Goal: Check status: Check status

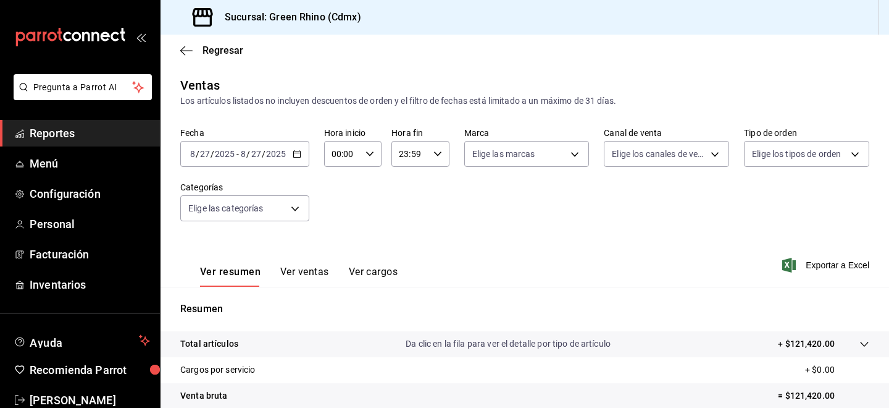
scroll to position [98, 0]
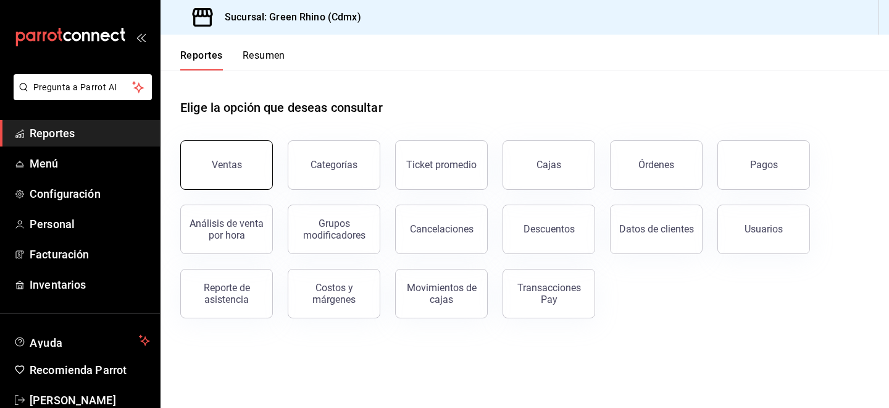
click at [228, 187] on div "Ventas" at bounding box center [218, 157] width 107 height 64
click at [256, 165] on button "Ventas" at bounding box center [226, 164] width 93 height 49
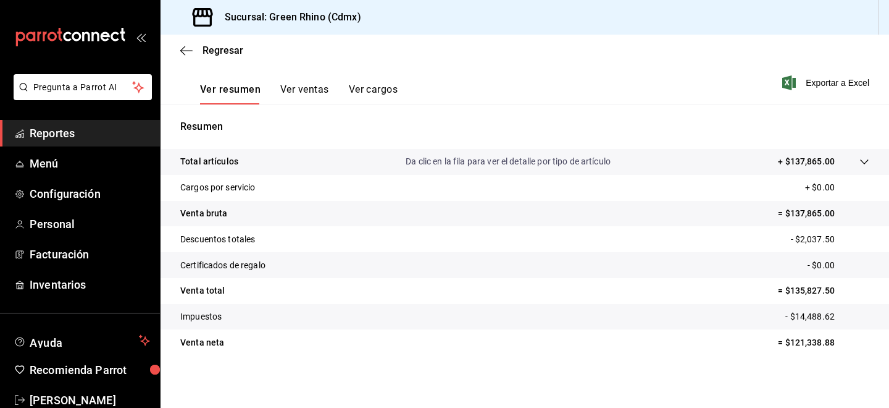
scroll to position [184, 0]
